Goal: Transaction & Acquisition: Book appointment/travel/reservation

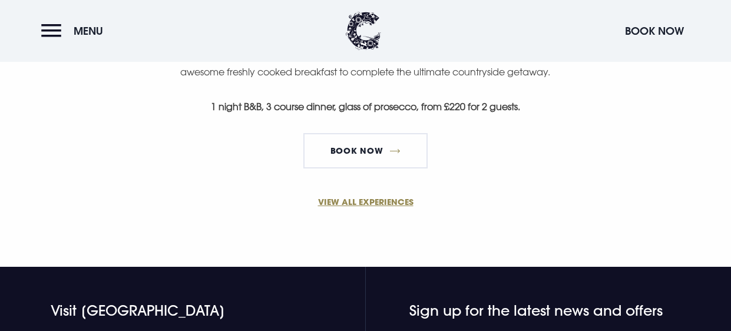
scroll to position [848, 0]
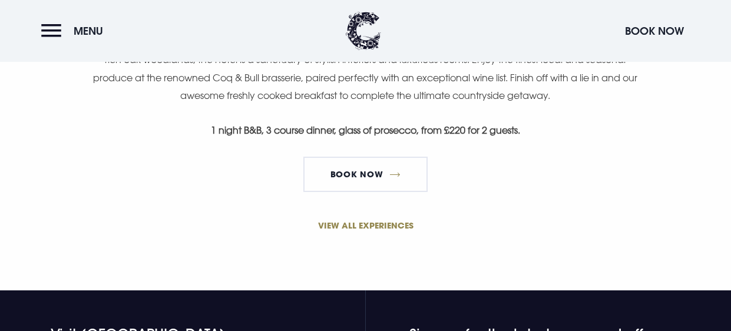
click at [383, 222] on link "VIEW ALL EXPERIENCES" at bounding box center [365, 225] width 561 height 12
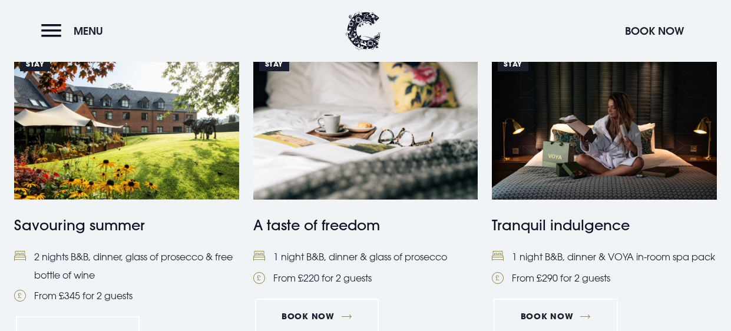
scroll to position [518, 0]
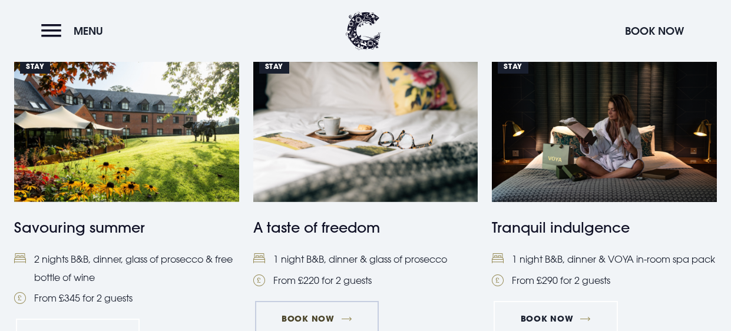
click at [304, 315] on link "Book Now" at bounding box center [317, 318] width 124 height 35
